Goal: Task Accomplishment & Management: Complete application form

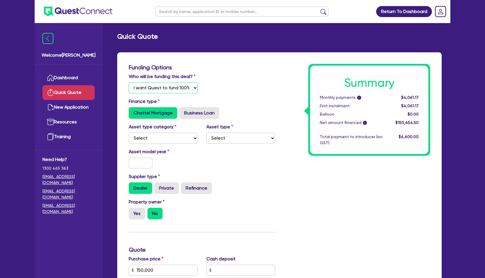
click at [178, 89] on select "Select I will fund 100% I will co-fund with Quest I want Quest to fund 100% Oth…" at bounding box center [163, 87] width 69 height 11
select select "Other"
click at [129, 82] on select "Select I will fund 100% I will co-fund with Quest I want Quest to fund 100% Oth…" at bounding box center [163, 87] width 69 height 11
type input "3.98"
type input "6,000"
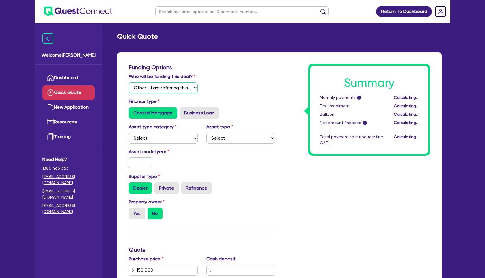
type input "3.98"
type input "6,000"
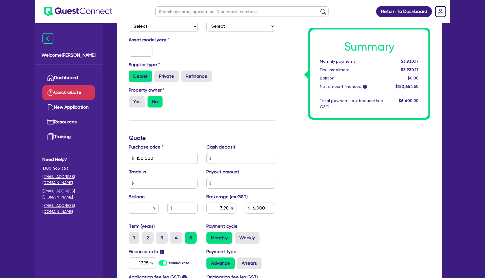
scroll to position [112, 0]
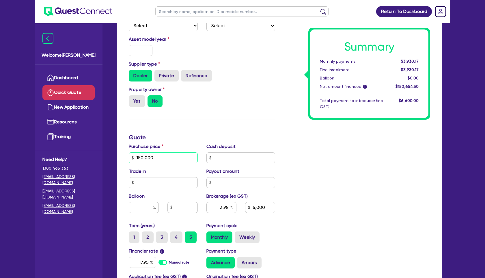
drag, startPoint x: 156, startPoint y: 156, endPoint x: 141, endPoint y: 156, distance: 15.9
click at [94, 148] on div "Welcome [PERSON_NAME] Dashboard Quick Quote New Application Ref Company Ref Sal…" at bounding box center [243, 138] width 416 height 500
type input "1"
type input "3.98"
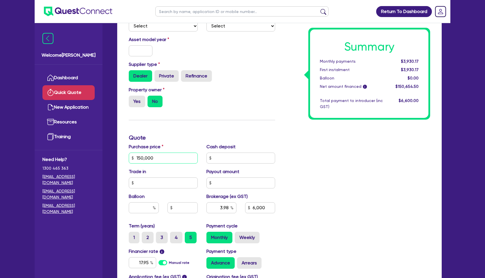
type input "6,000"
type input "11"
type input "3.98"
type input "6,000"
type input "117"
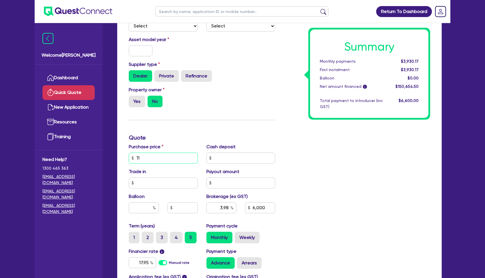
type input "3.98"
type input "6,000"
type input "1,177"
type input "3.98"
type input "6,000"
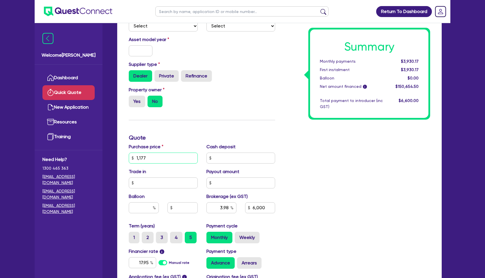
type input "11,770"
type input "3.98"
type input "6,000"
type input "117,700"
type input "3.98"
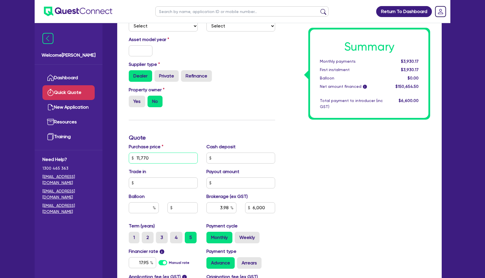
type input "6,000"
type input "117,700"
type input "3.98"
type input "6,000"
click at [322, 186] on div "Summary Monthly payments $3,930.17 First instalment $3,930.17 Balloon $0.00 Net…" at bounding box center [356, 137] width 155 height 371
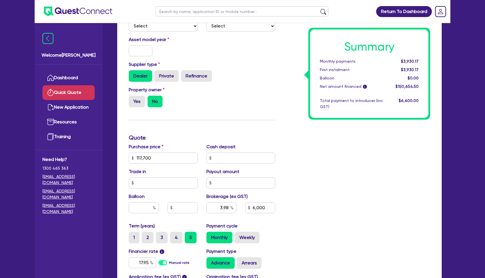
type input "5.07"
type input "6,000"
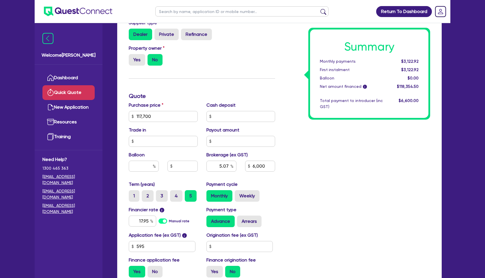
scroll to position [157, 0]
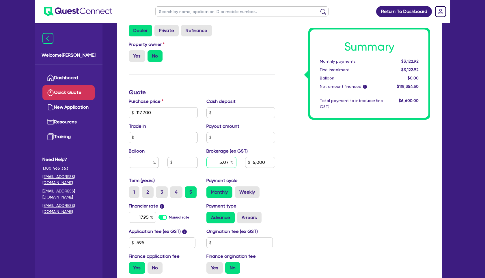
drag, startPoint x: 218, startPoint y: 163, endPoint x: 281, endPoint y: 165, distance: 62.4
click at [281, 165] on div "Funding Options Who will be funding this deal? Select I will fund 100% I will c…" at bounding box center [279, 91] width 310 height 371
type input "4"
type input "6,000"
type input "4"
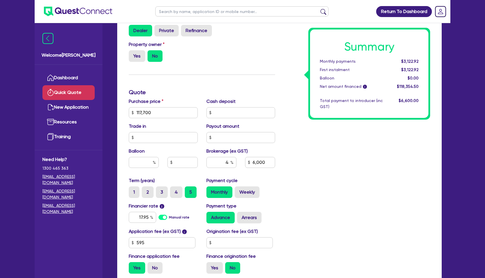
click at [320, 171] on div "Summary Monthly payments $3,122.92 First instalment $3,122.92 Balloon $0.00 Net…" at bounding box center [356, 91] width 155 height 371
drag, startPoint x: 138, startPoint y: 216, endPoint x: 224, endPoint y: 217, distance: 85.7
click at [224, 217] on div "Financier rate i 17.95 Manual rate Payment type Advance Arrears" at bounding box center [201, 214] width 155 height 25
type input "4,734.18"
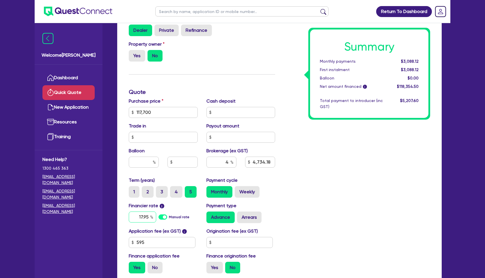
type input "7"
type input "4,734.18"
type input "7."
type input "4,734.18"
type input "7.4"
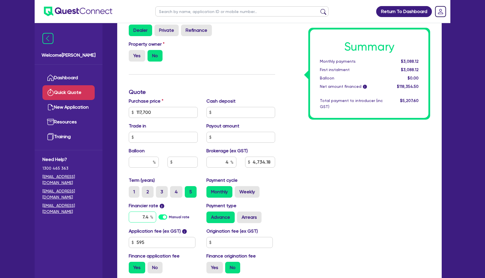
type input "4,734.18"
type input "7.49"
type input "4,734.18"
click at [160, 268] on label "No" at bounding box center [154, 268] width 15 height 12
click at [151, 265] on input "No" at bounding box center [149, 264] width 4 height 4
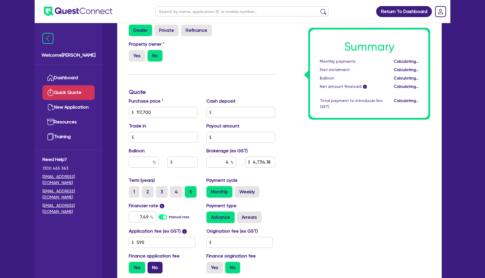
radio input "true"
type input "4,708"
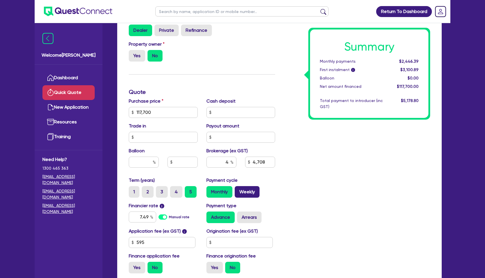
click at [244, 195] on label "Weekly" at bounding box center [247, 192] width 25 height 12
click at [238, 190] on input "Weekly" at bounding box center [237, 188] width 4 height 4
radio input "true"
type input "4,708"
drag, startPoint x: 227, startPoint y: 196, endPoint x: 237, endPoint y: 196, distance: 10.4
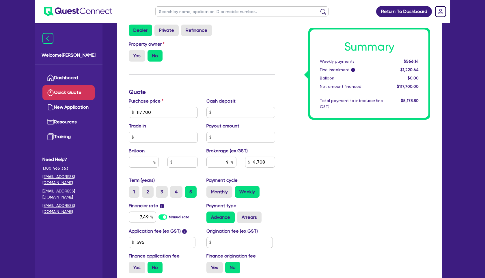
click at [227, 196] on label "Monthly" at bounding box center [219, 192] width 26 height 12
click at [210, 190] on input "Monthly" at bounding box center [208, 188] width 4 height 4
radio input "true"
type input "4,708"
